Goal: Transaction & Acquisition: Purchase product/service

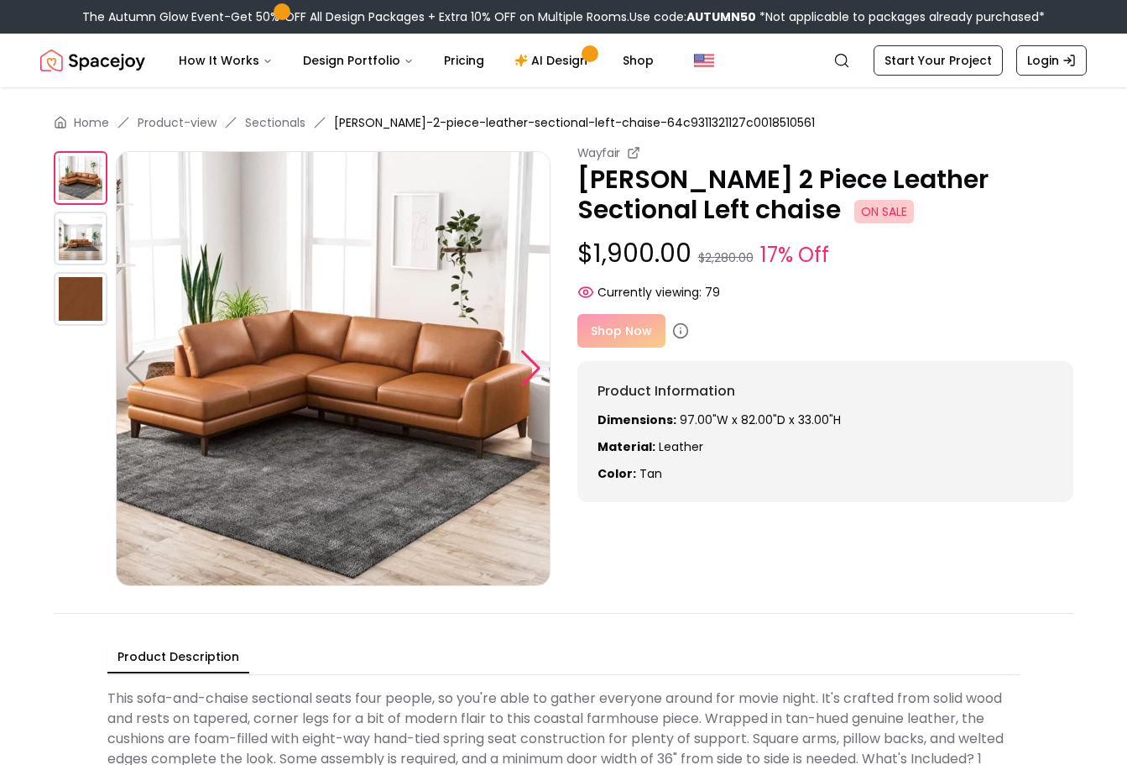
click at [529, 357] on div at bounding box center [531, 368] width 23 height 37
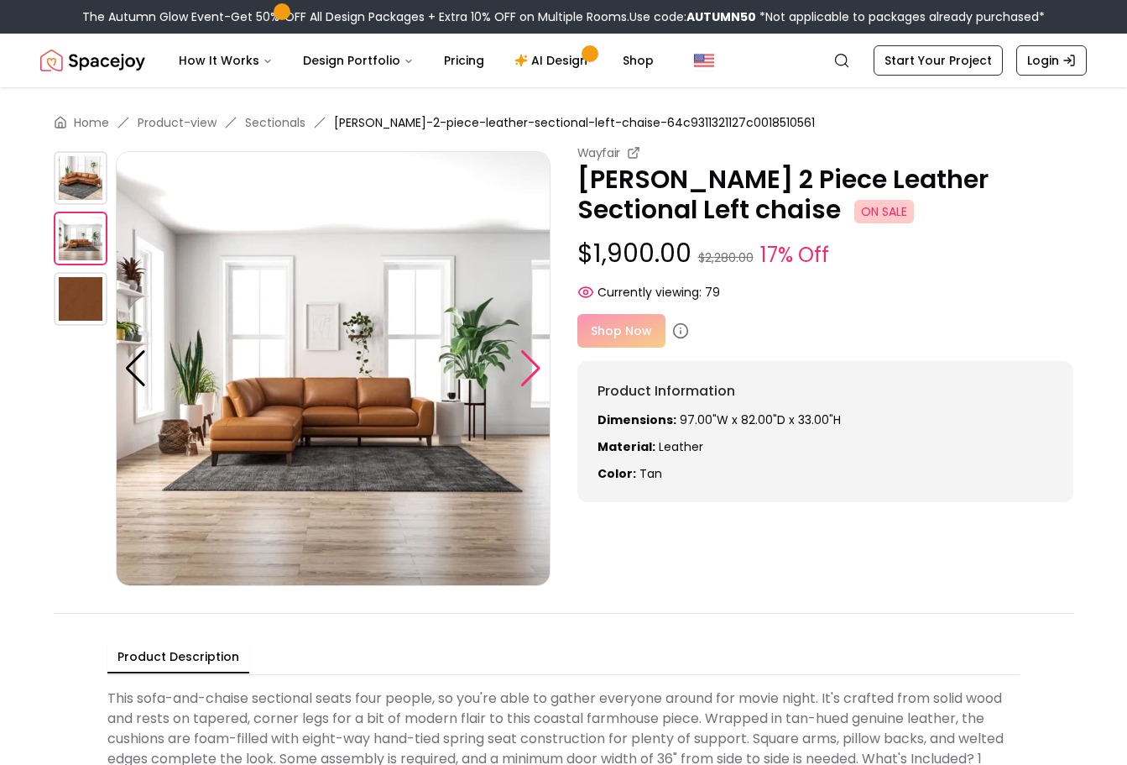
click at [529, 357] on div at bounding box center [531, 368] width 23 height 37
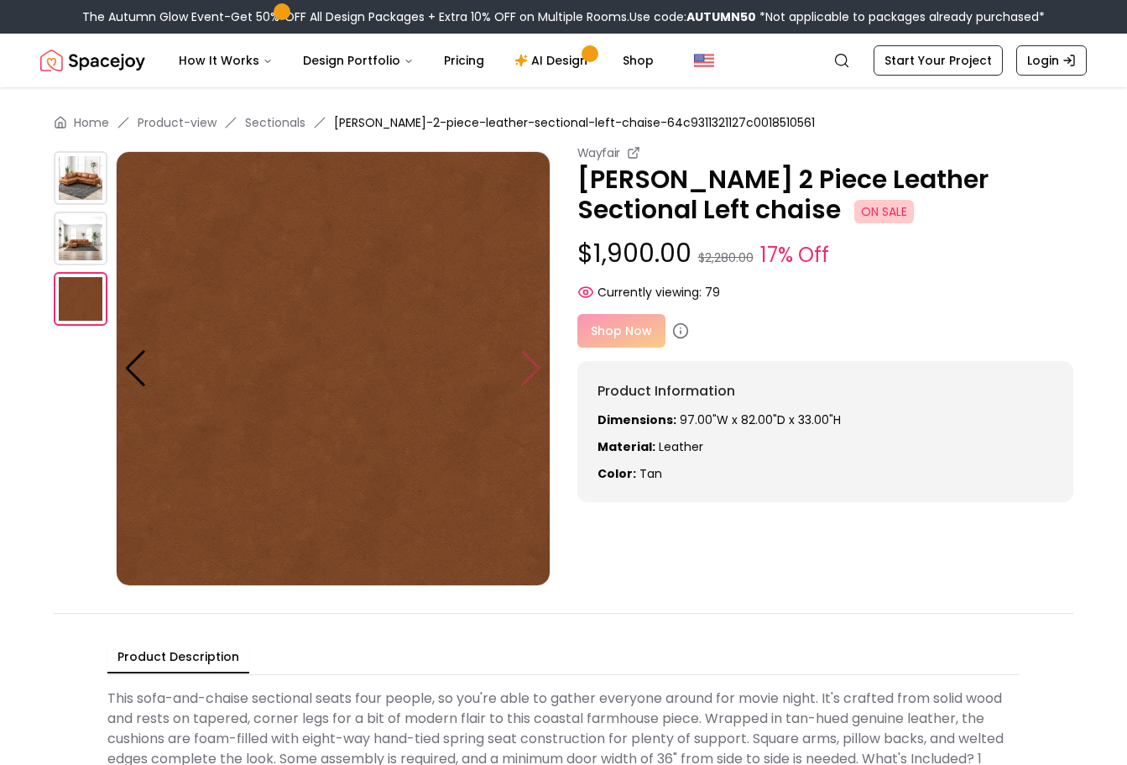
click at [529, 357] on img at bounding box center [333, 368] width 435 height 435
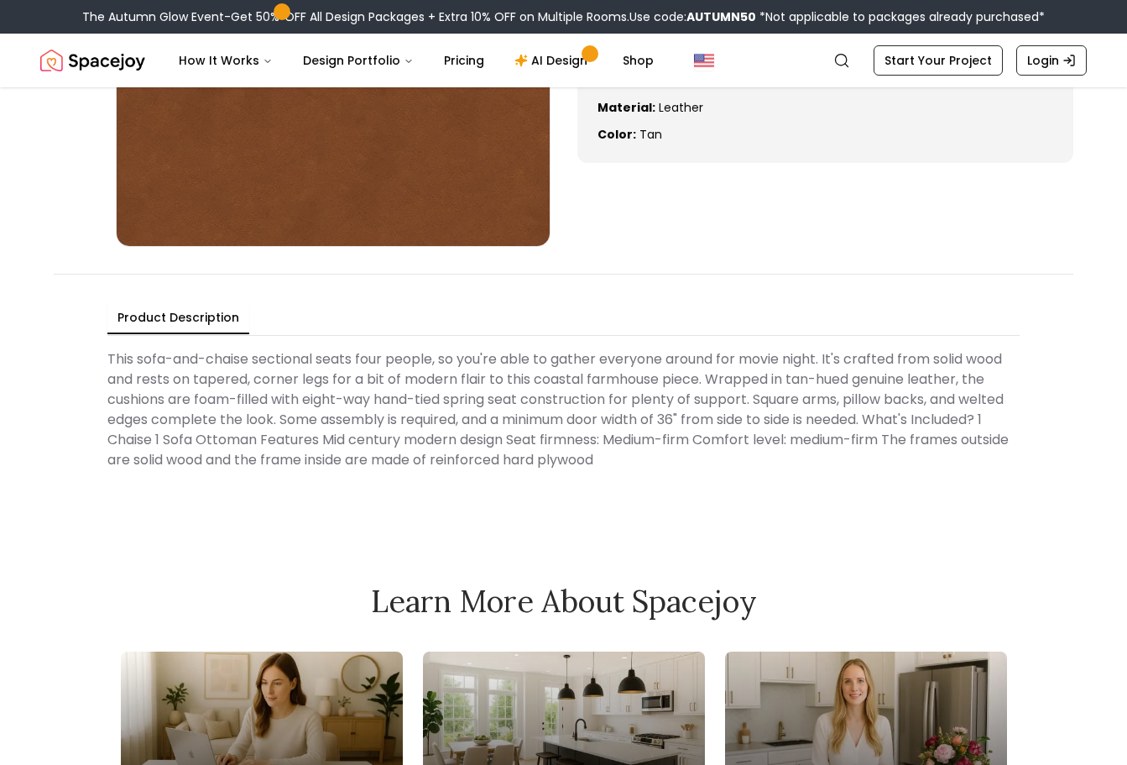
scroll to position [336, 0]
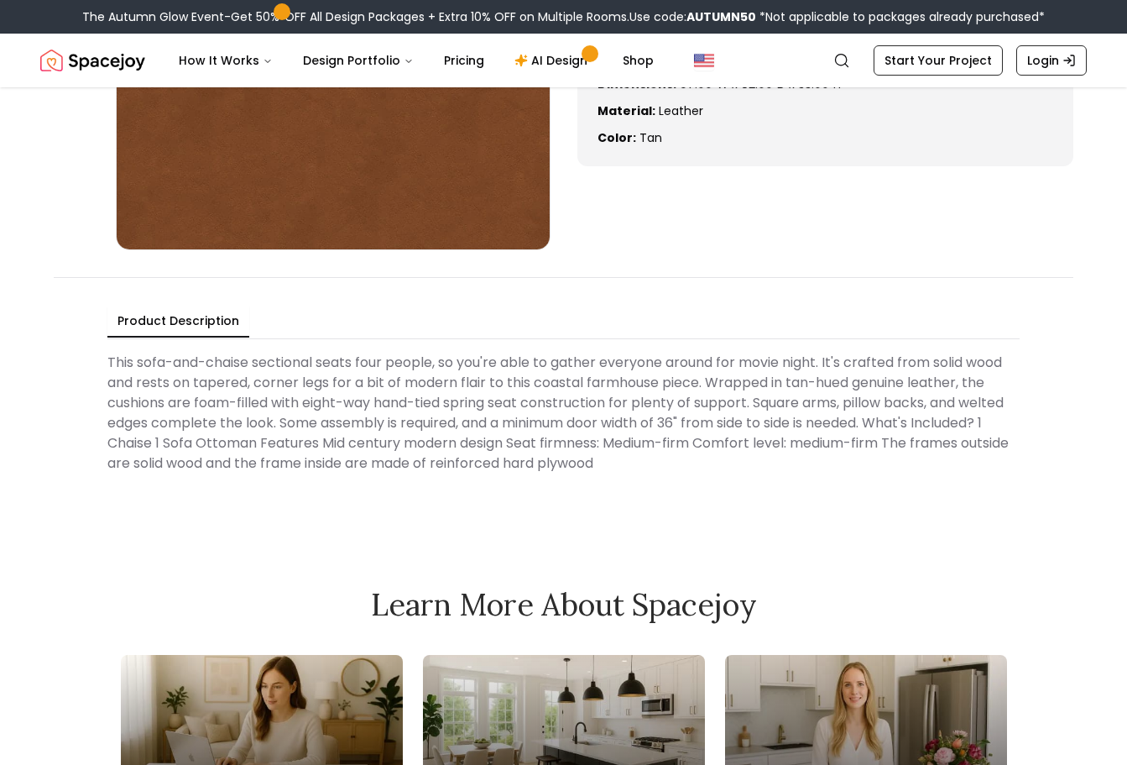
click at [688, 442] on Description "This sofa-and-chaise sectional seats four people, so you're able to gather ever…" at bounding box center [563, 413] width 912 height 134
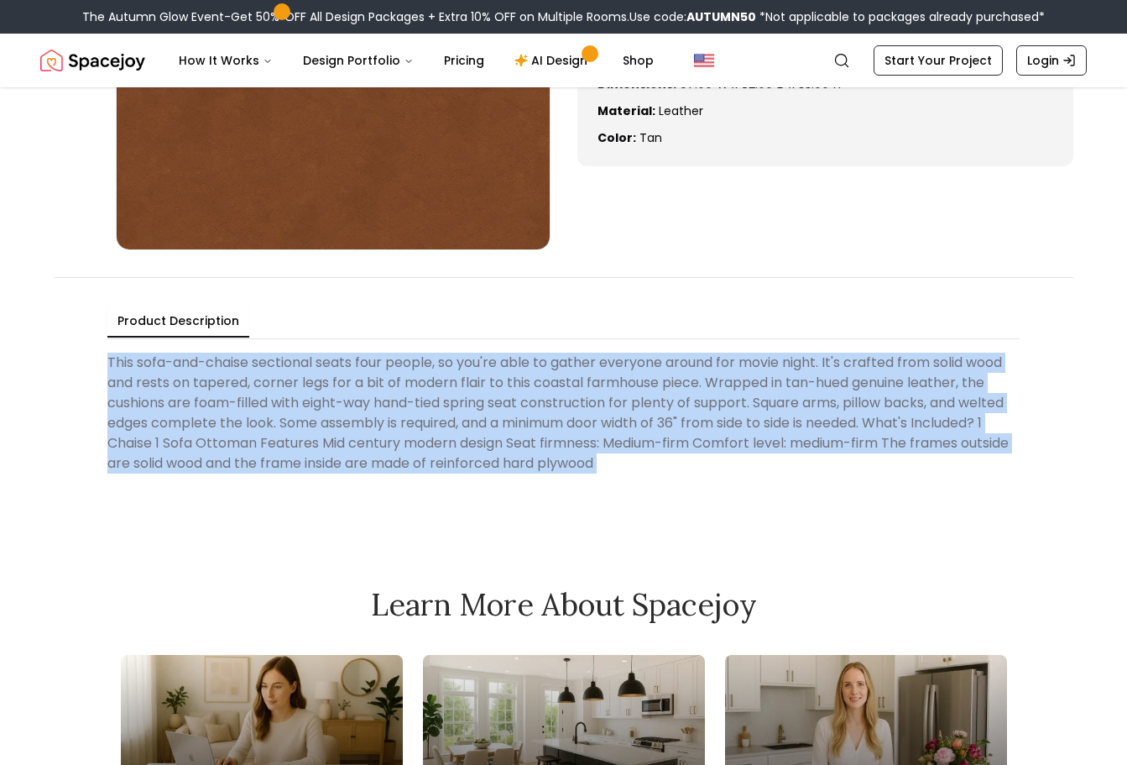
click at [688, 442] on Description "This sofa-and-chaise sectional seats four people, so you're able to gather ever…" at bounding box center [563, 413] width 912 height 134
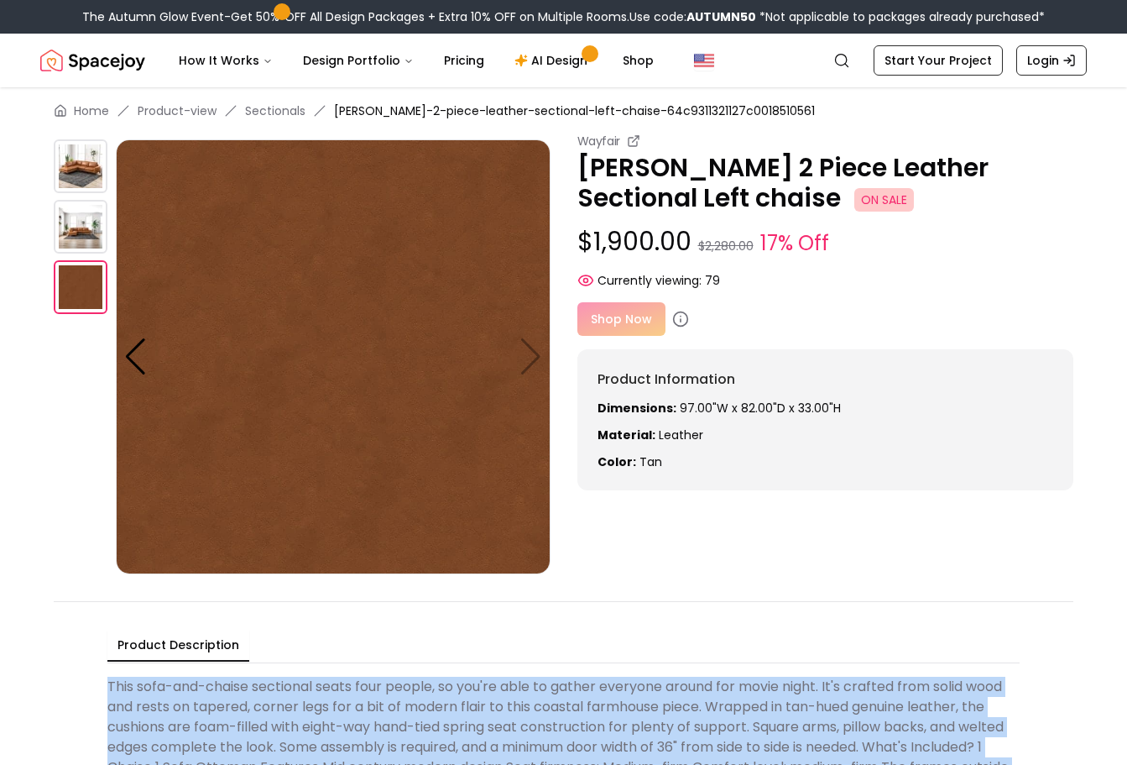
scroll to position [0, 0]
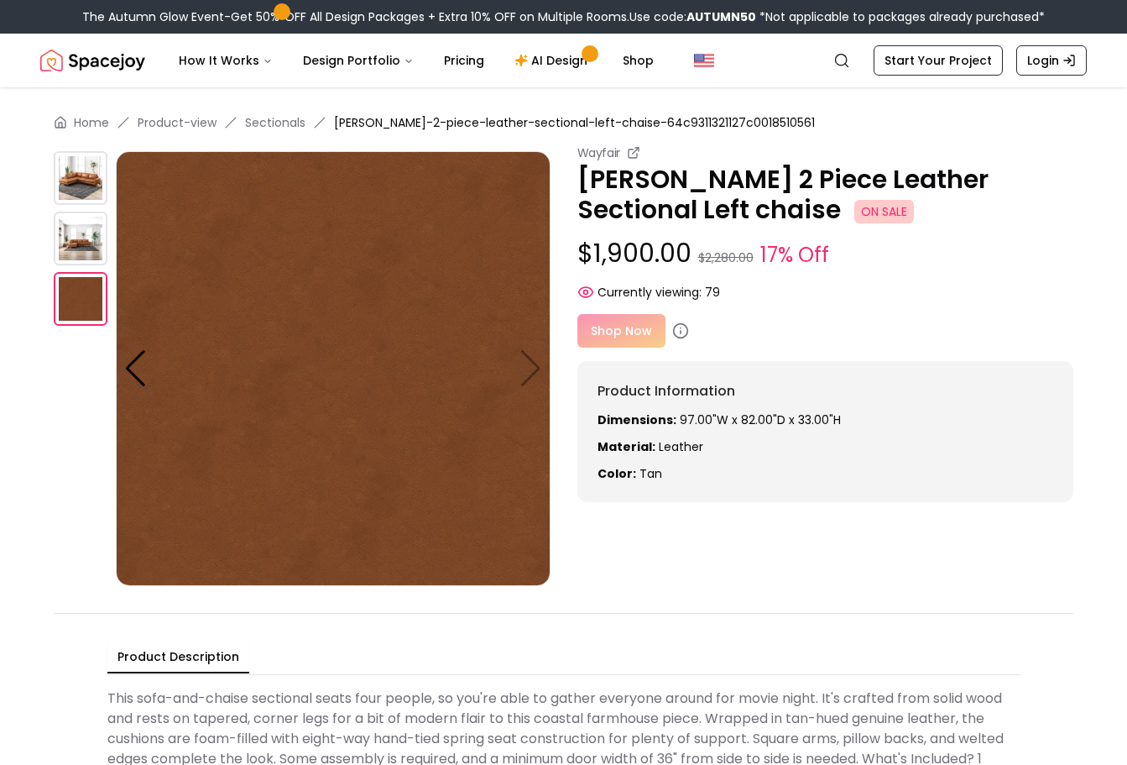
click at [782, 614] on div "Product Description This sofa-and-chaise sectional seats four people, so you're…" at bounding box center [564, 728] width 1020 height 230
click at [75, 240] on img at bounding box center [81, 239] width 54 height 54
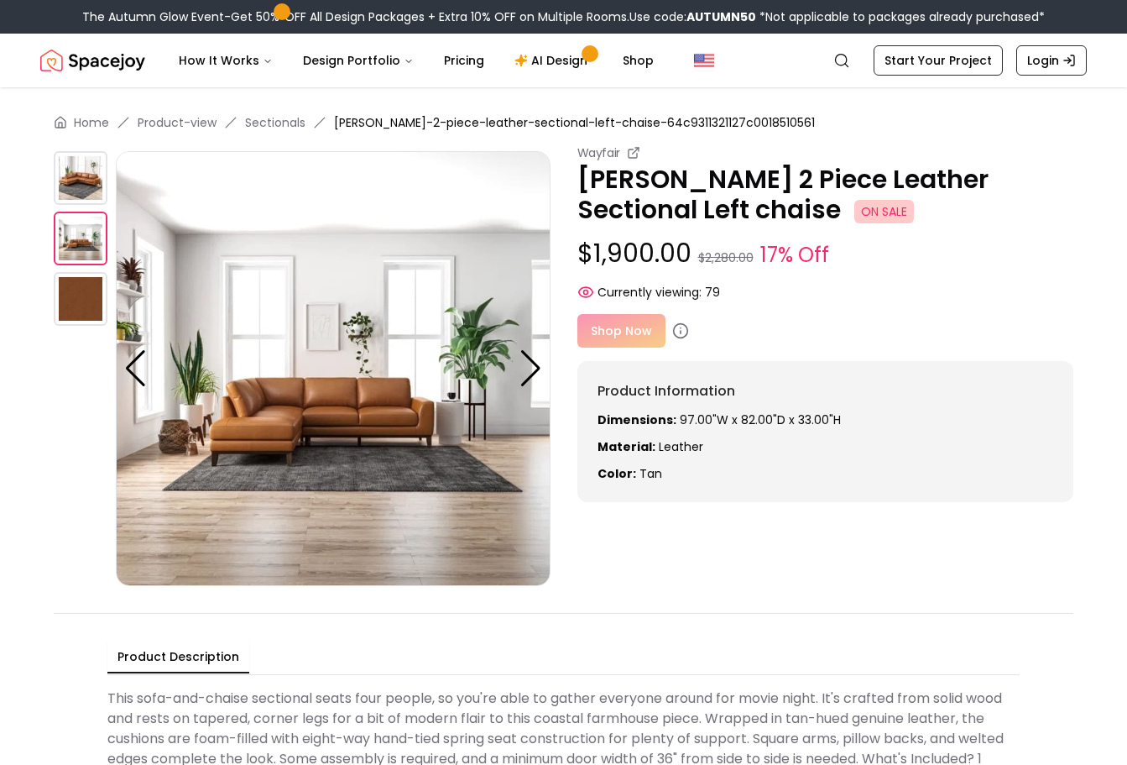
click at [82, 179] on img at bounding box center [81, 178] width 54 height 54
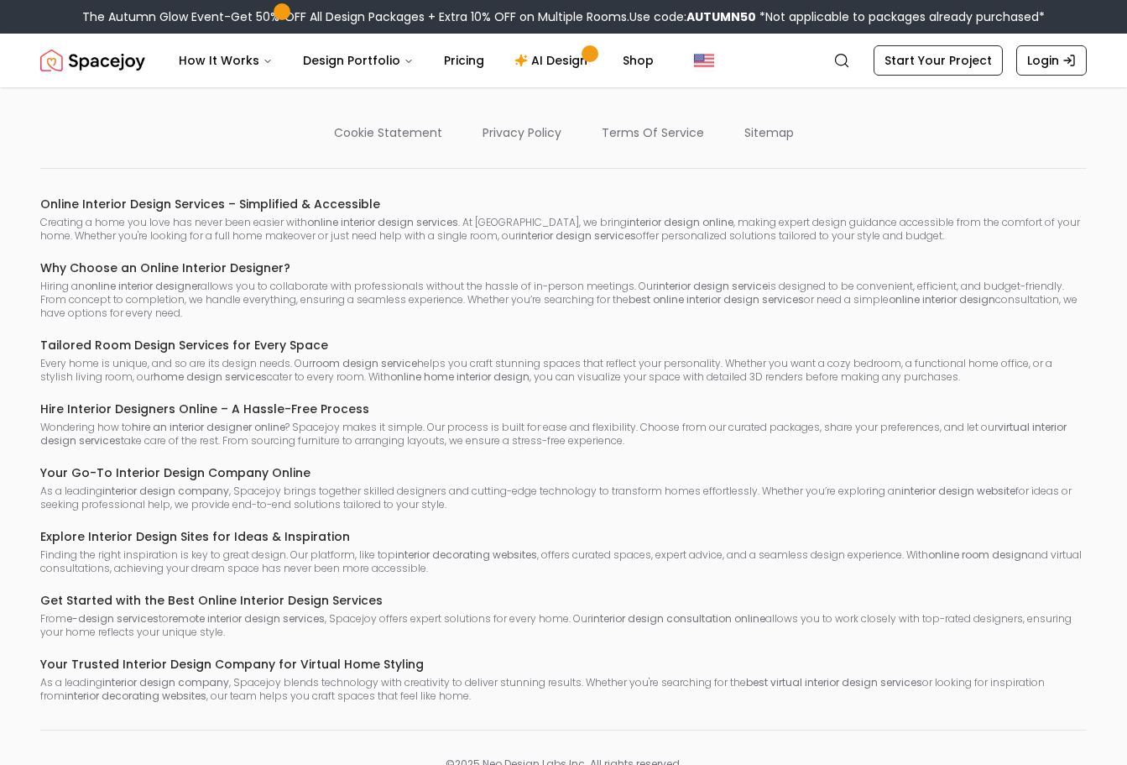
scroll to position [3048, 0]
